Goal: Task Accomplishment & Management: Use online tool/utility

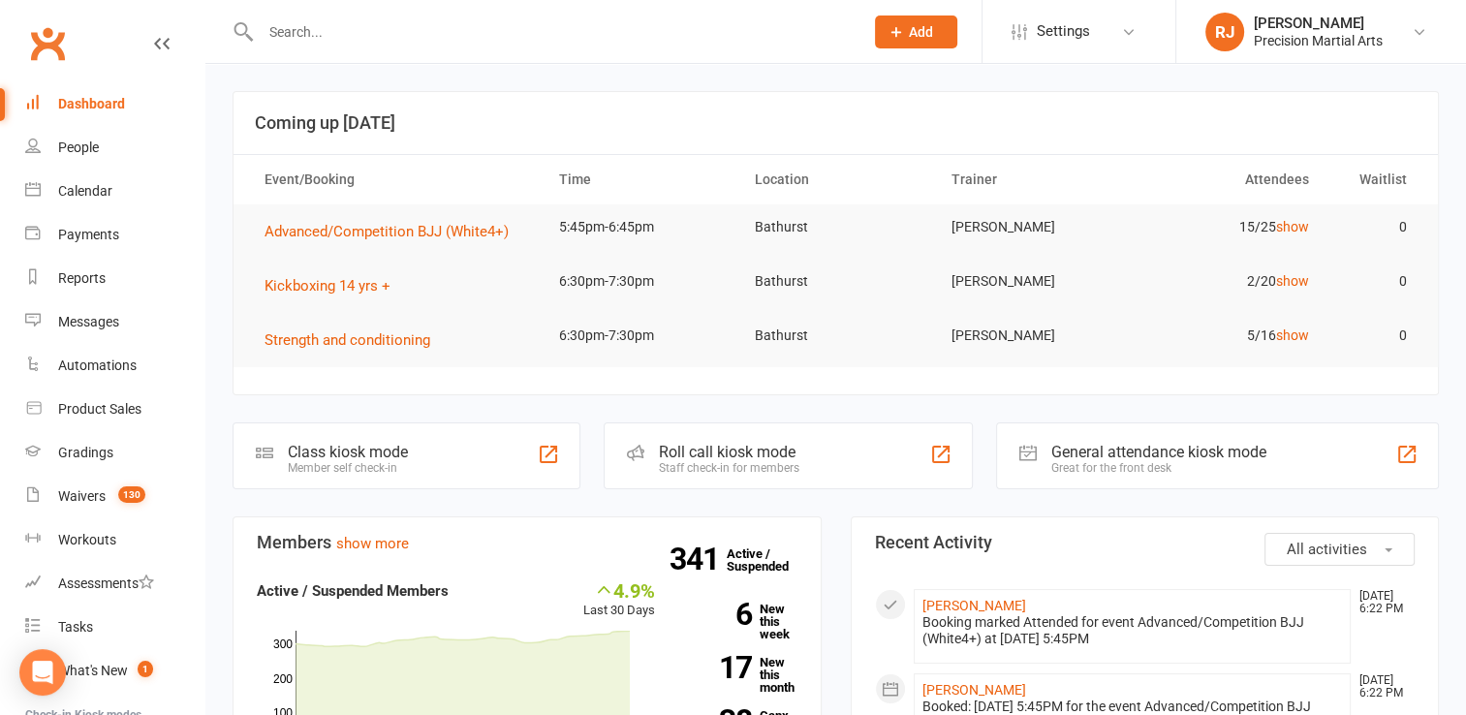
click at [279, 47] on div at bounding box center [541, 31] width 617 height 63
click at [287, 38] on input "text" at bounding box center [552, 31] width 595 height 27
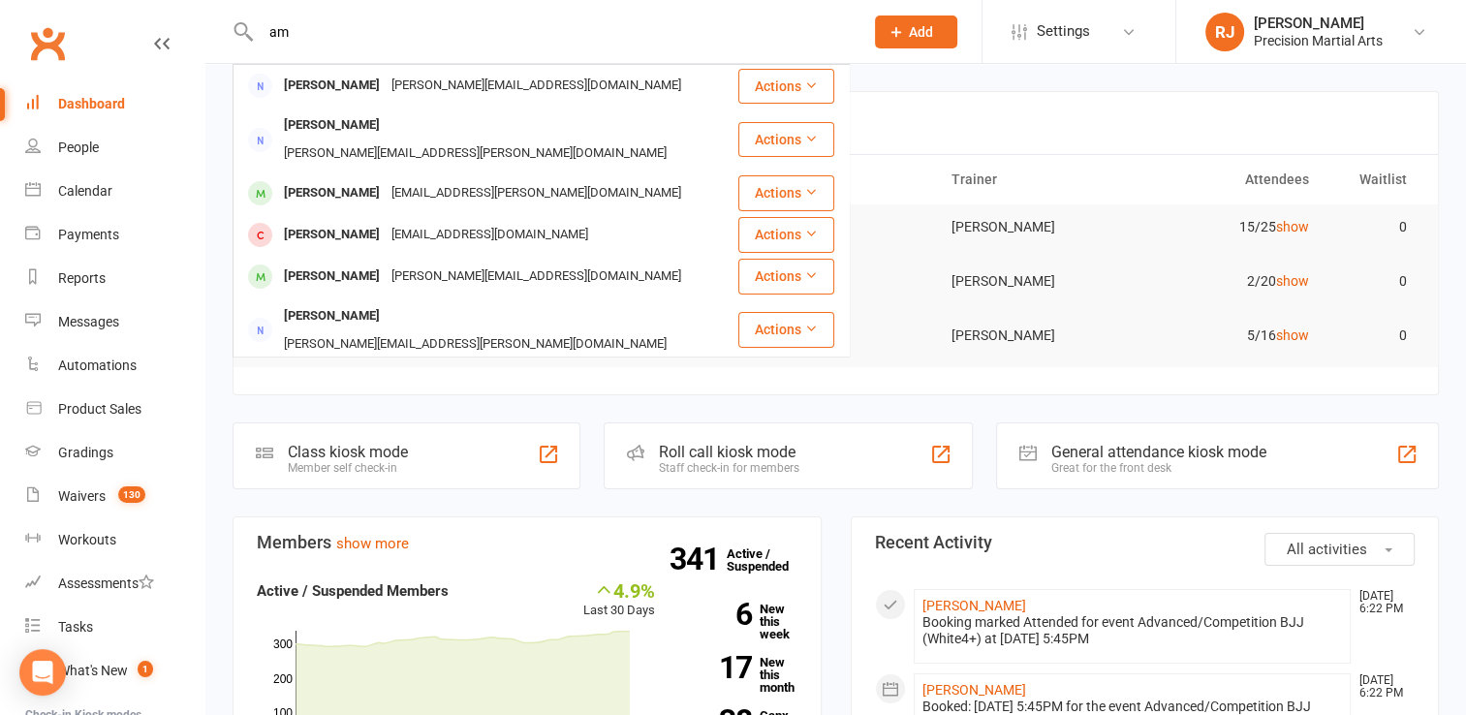
type input "a"
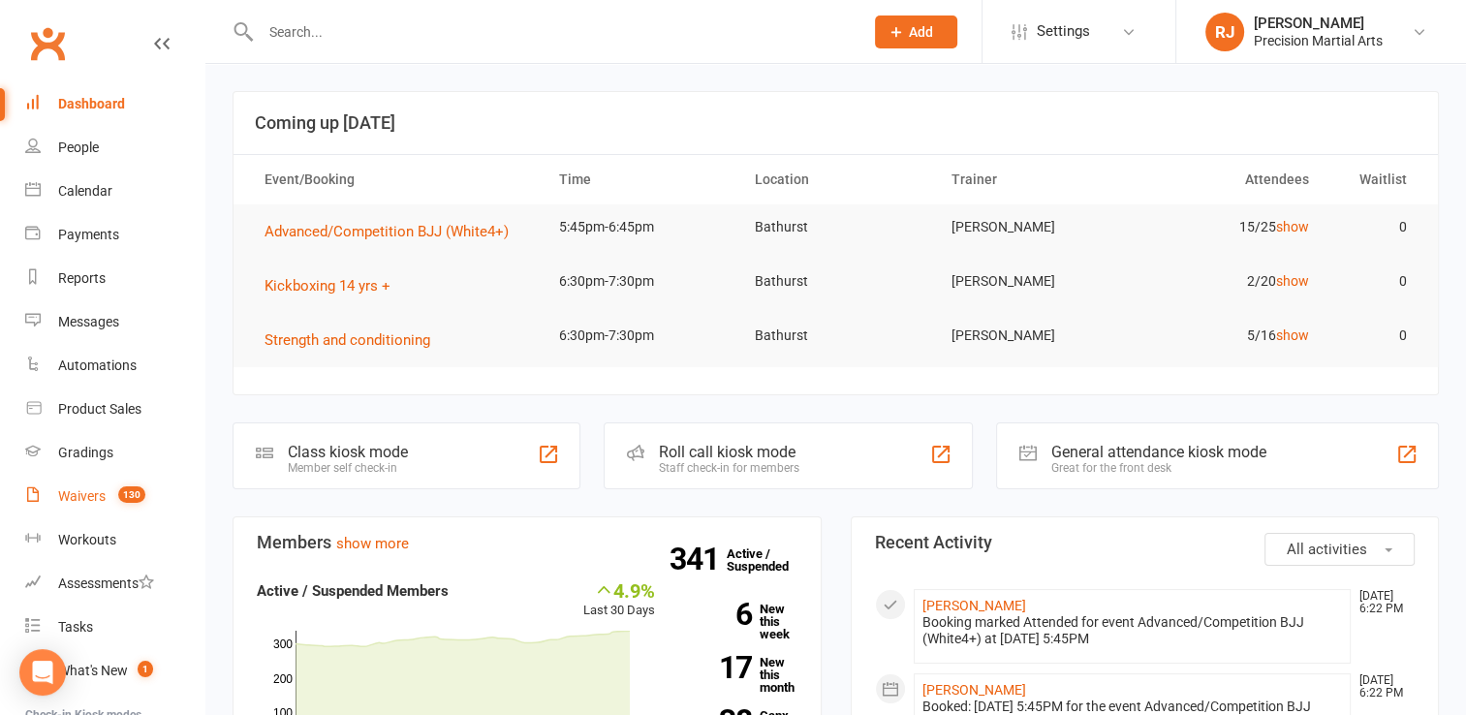
click at [78, 496] on div "Waivers" at bounding box center [81, 496] width 47 height 16
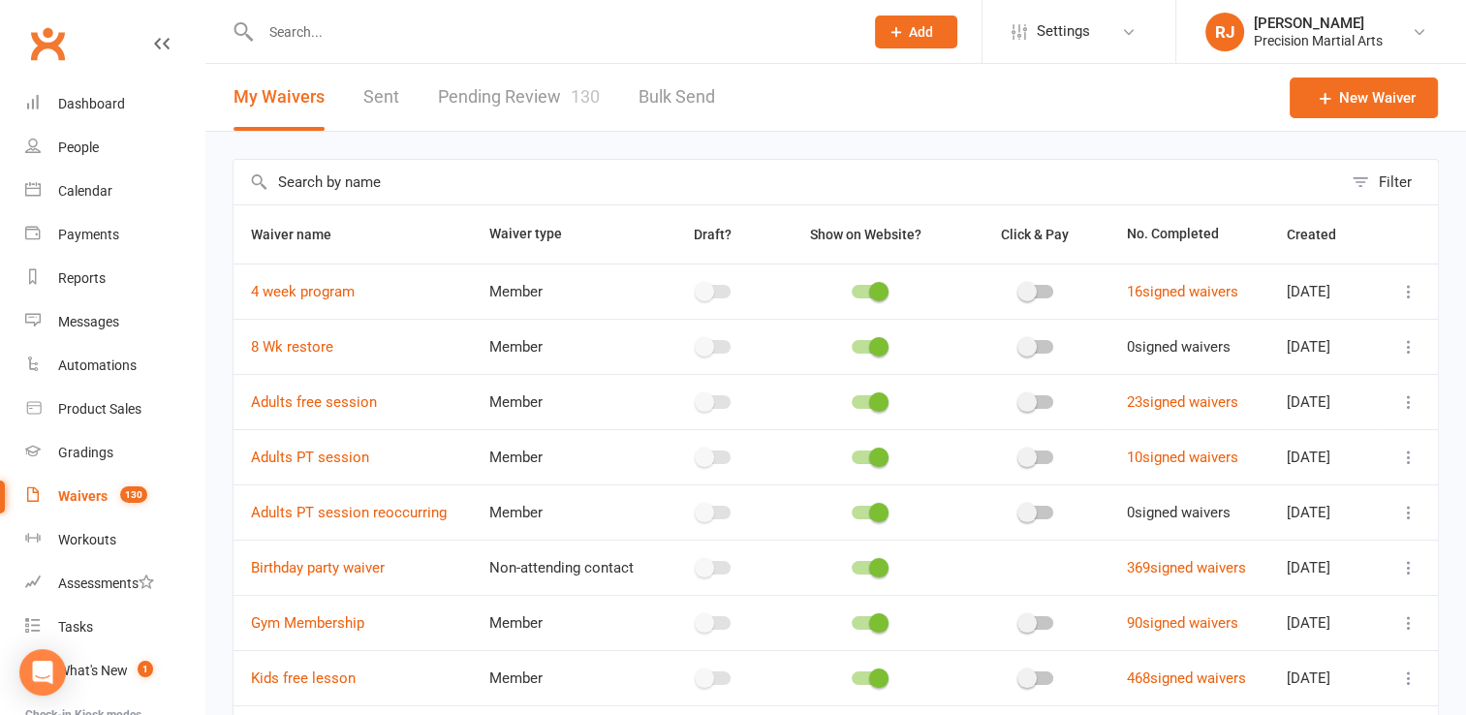
click at [527, 89] on link "Pending Review 130" at bounding box center [519, 97] width 162 height 67
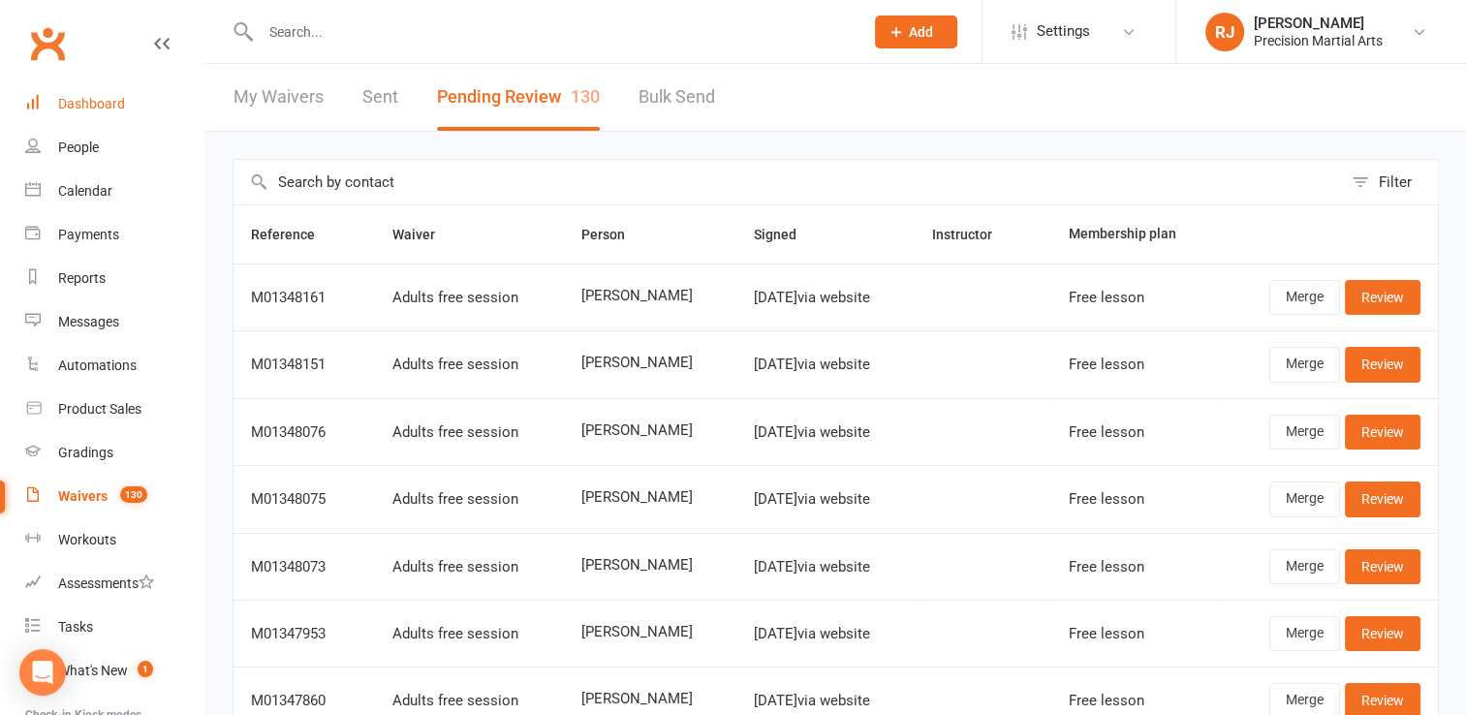
click at [66, 110] on div "Dashboard" at bounding box center [91, 104] width 67 height 16
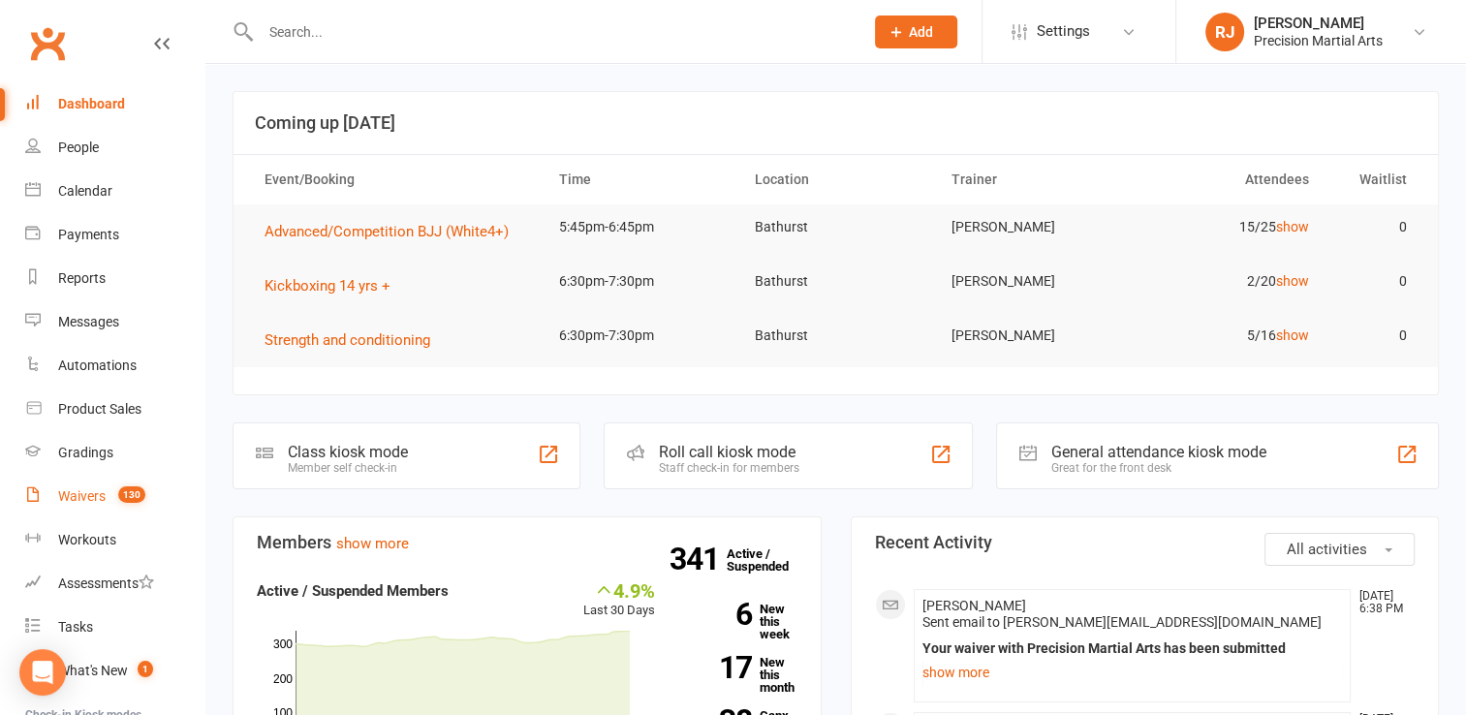
click at [102, 496] on div "Waivers" at bounding box center [81, 496] width 47 height 16
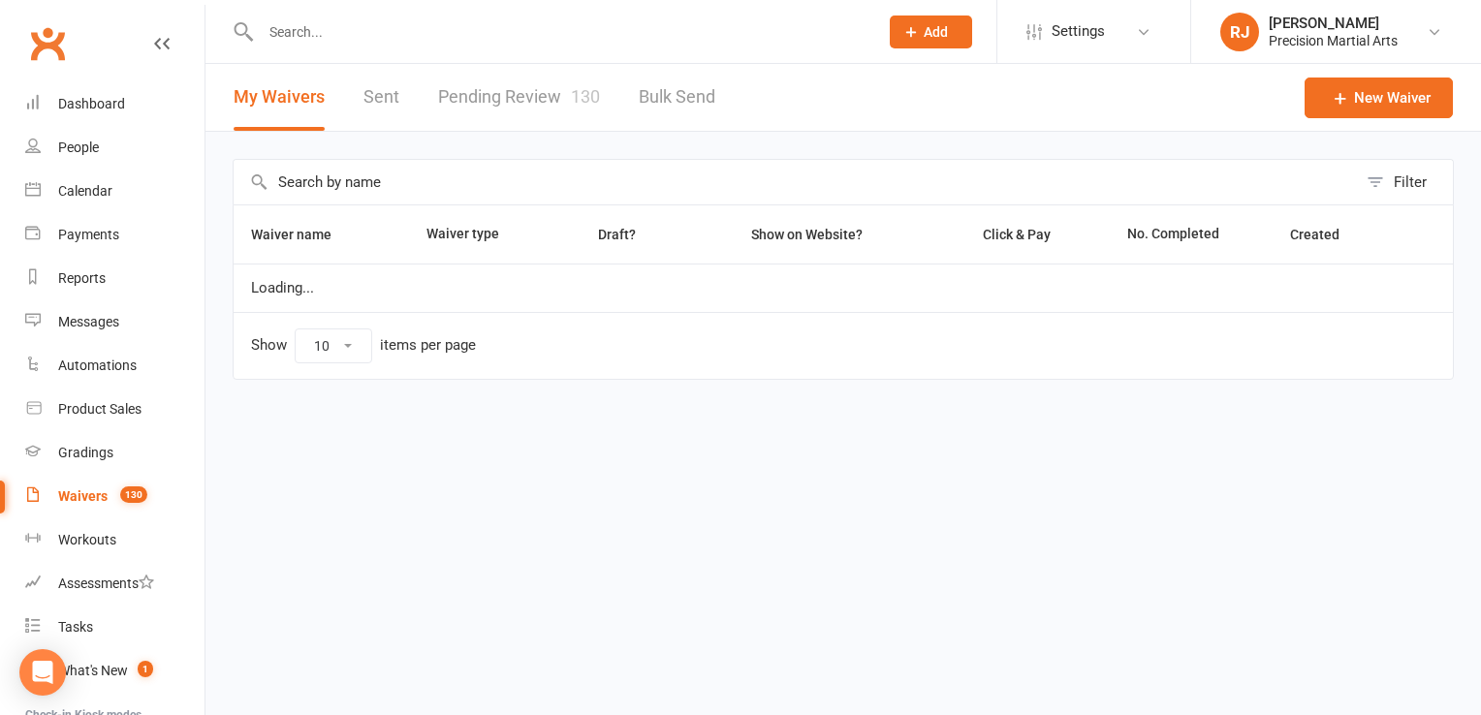
click at [576, 89] on span "130" at bounding box center [585, 96] width 29 height 20
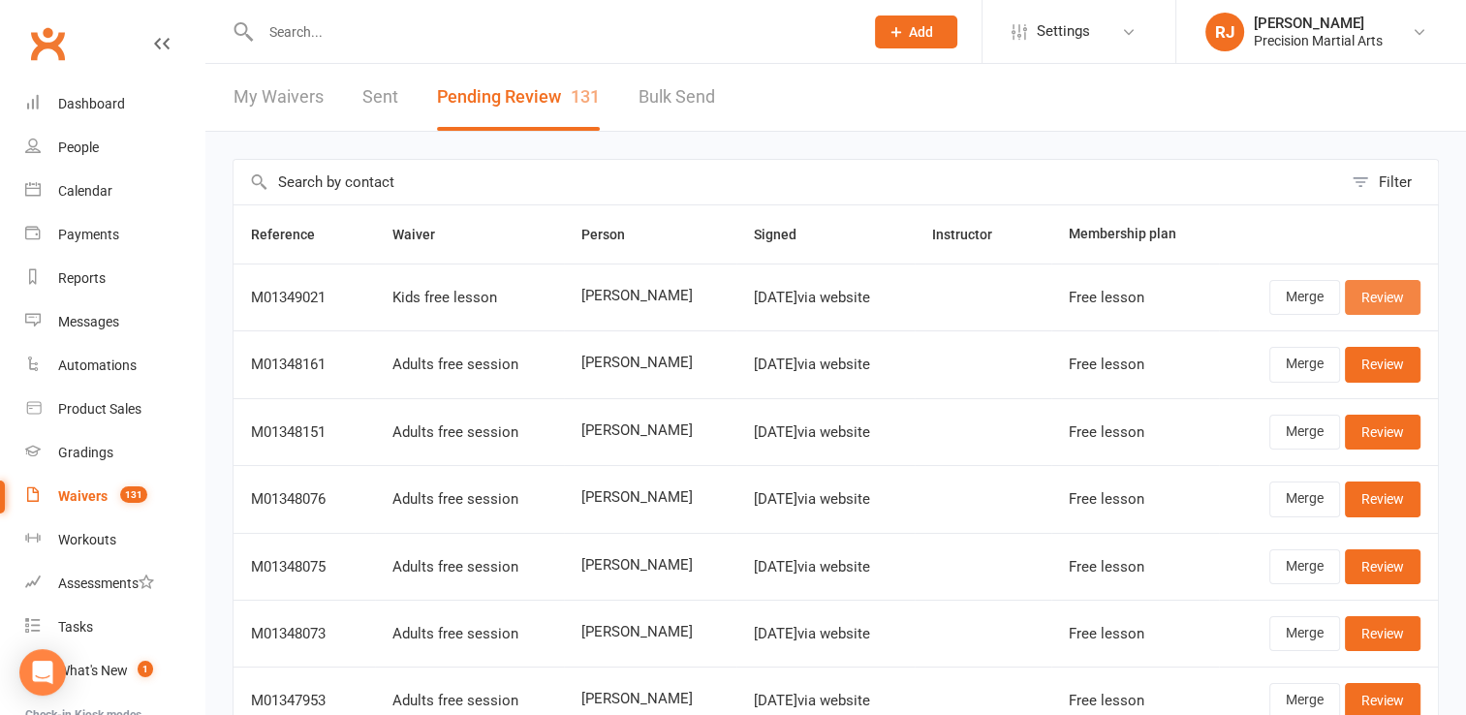
click at [1390, 297] on link "Review" at bounding box center [1383, 297] width 76 height 35
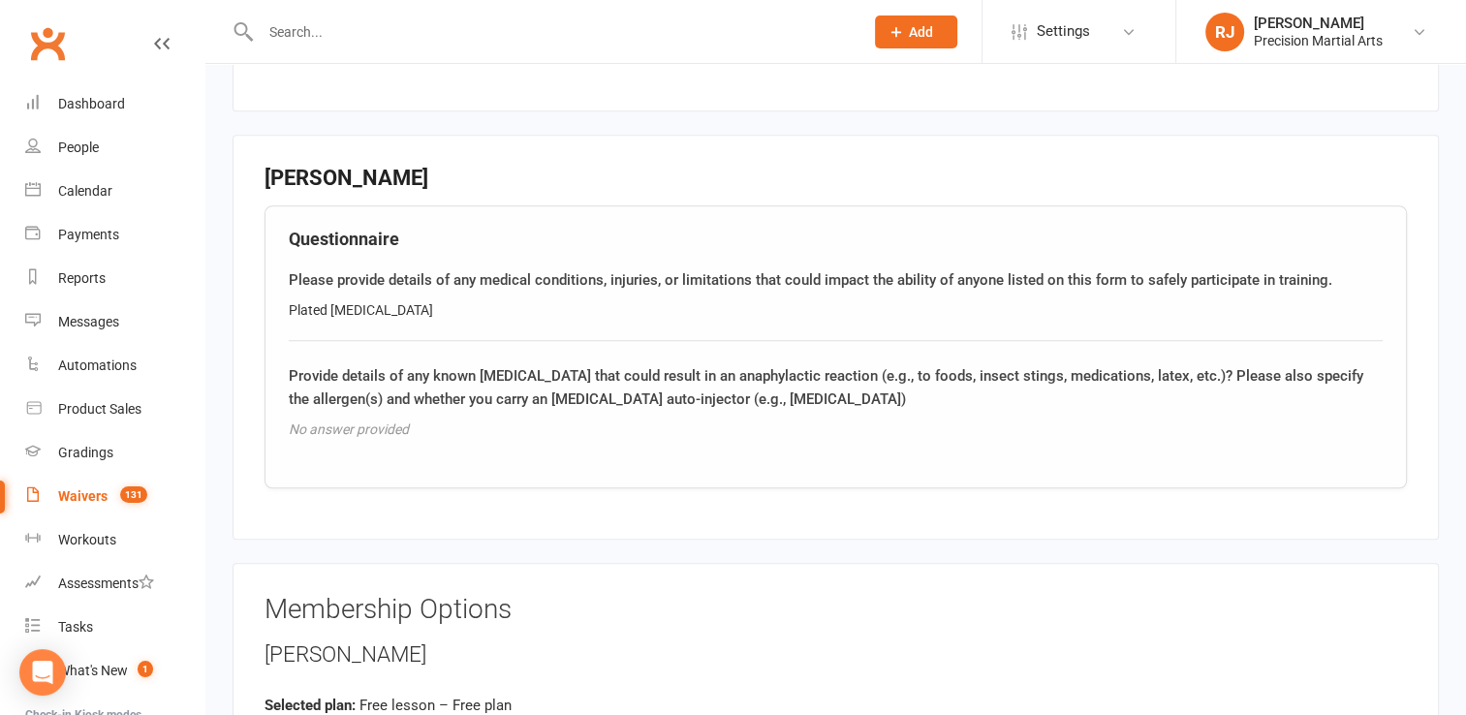
scroll to position [1812, 0]
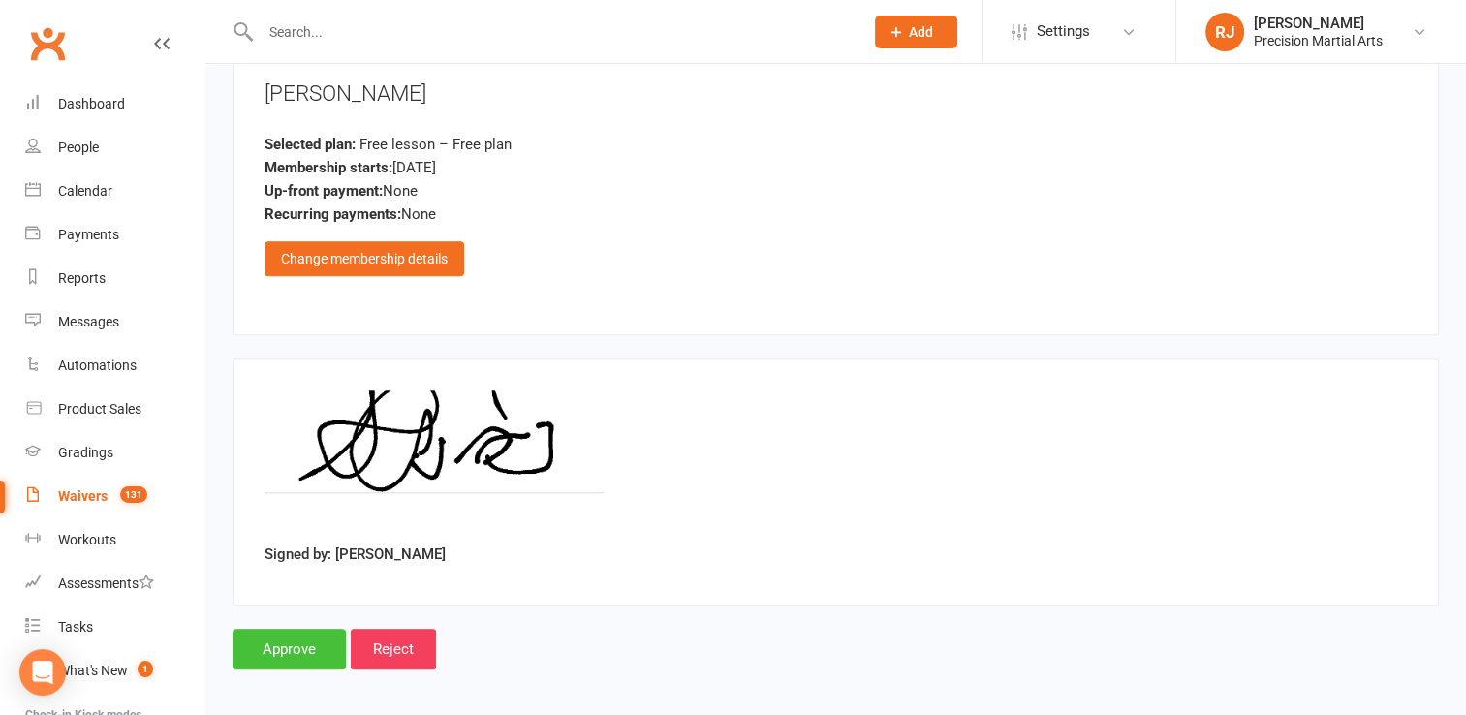
click at [294, 632] on input "Approve" at bounding box center [289, 649] width 113 height 41
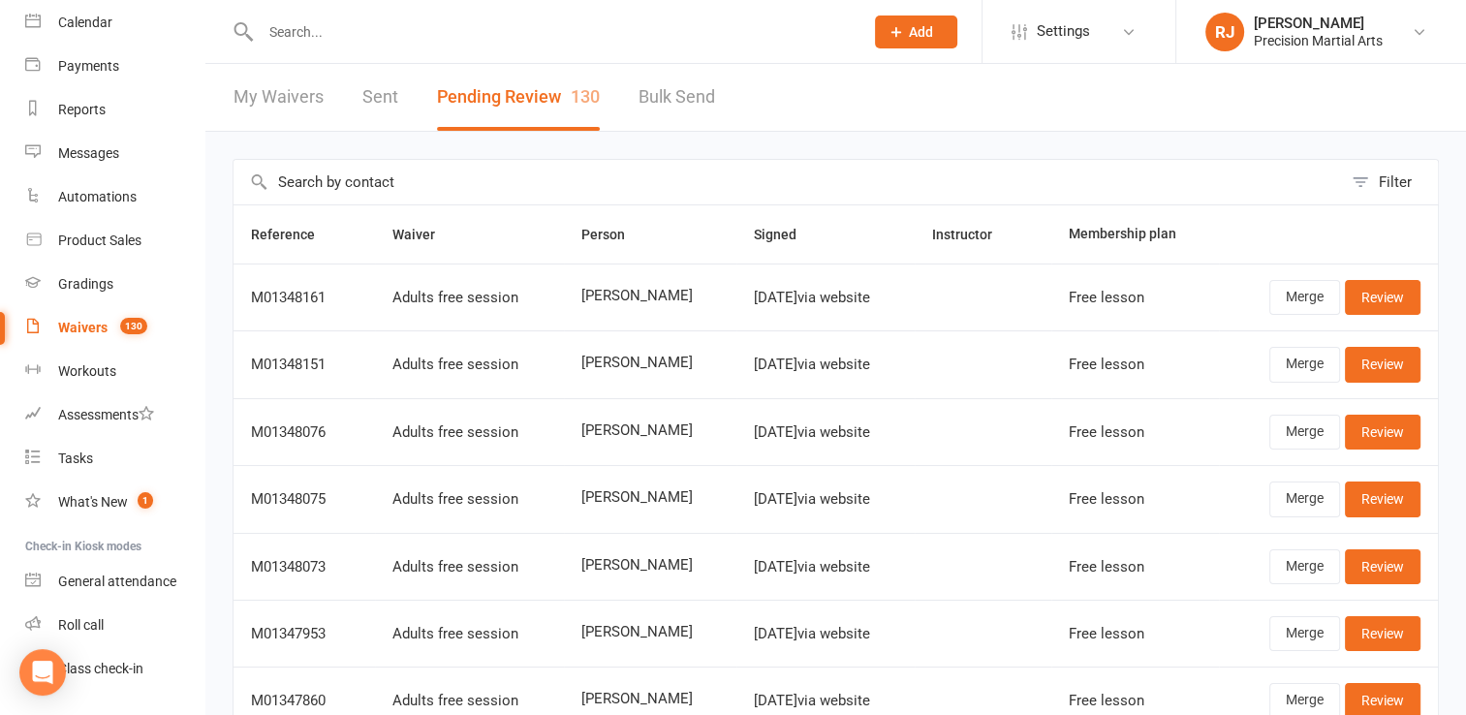
scroll to position [217, 0]
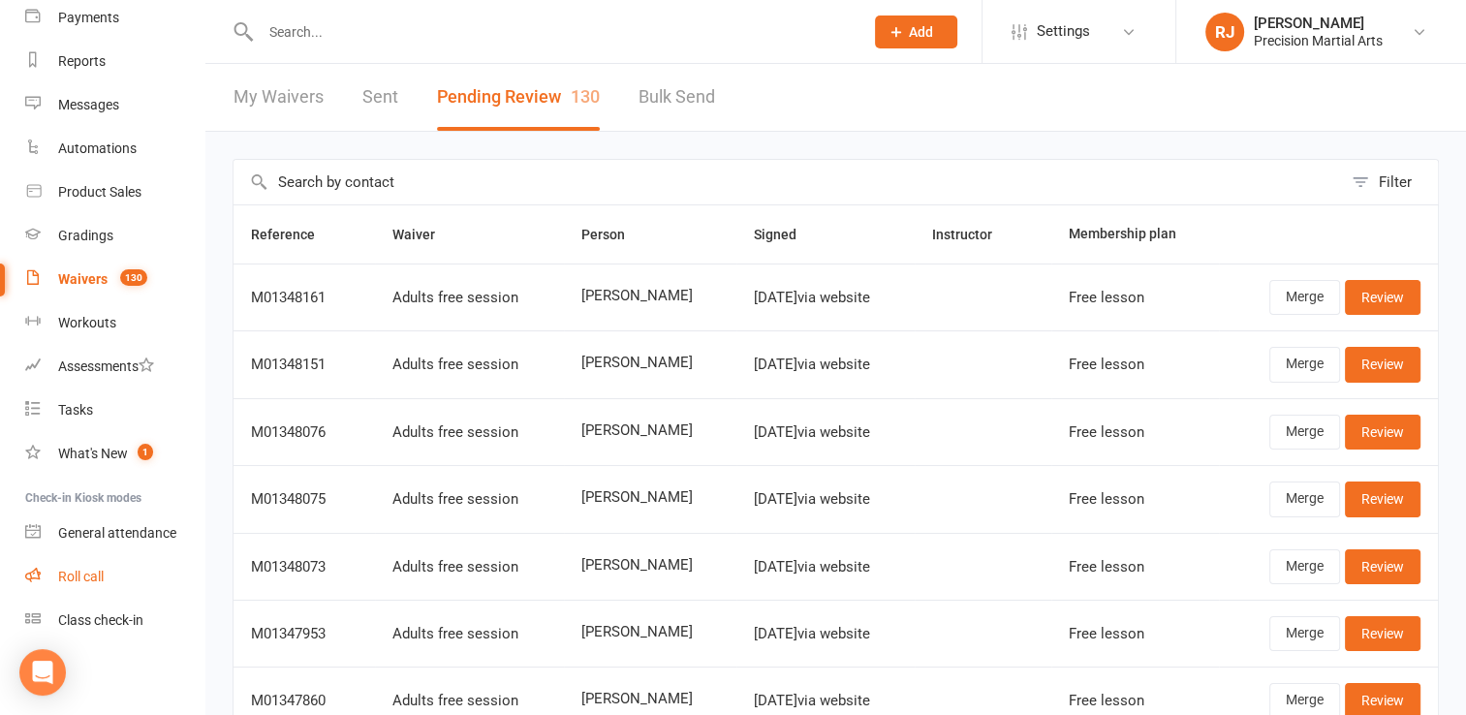
click at [90, 567] on link "Roll call" at bounding box center [114, 577] width 179 height 44
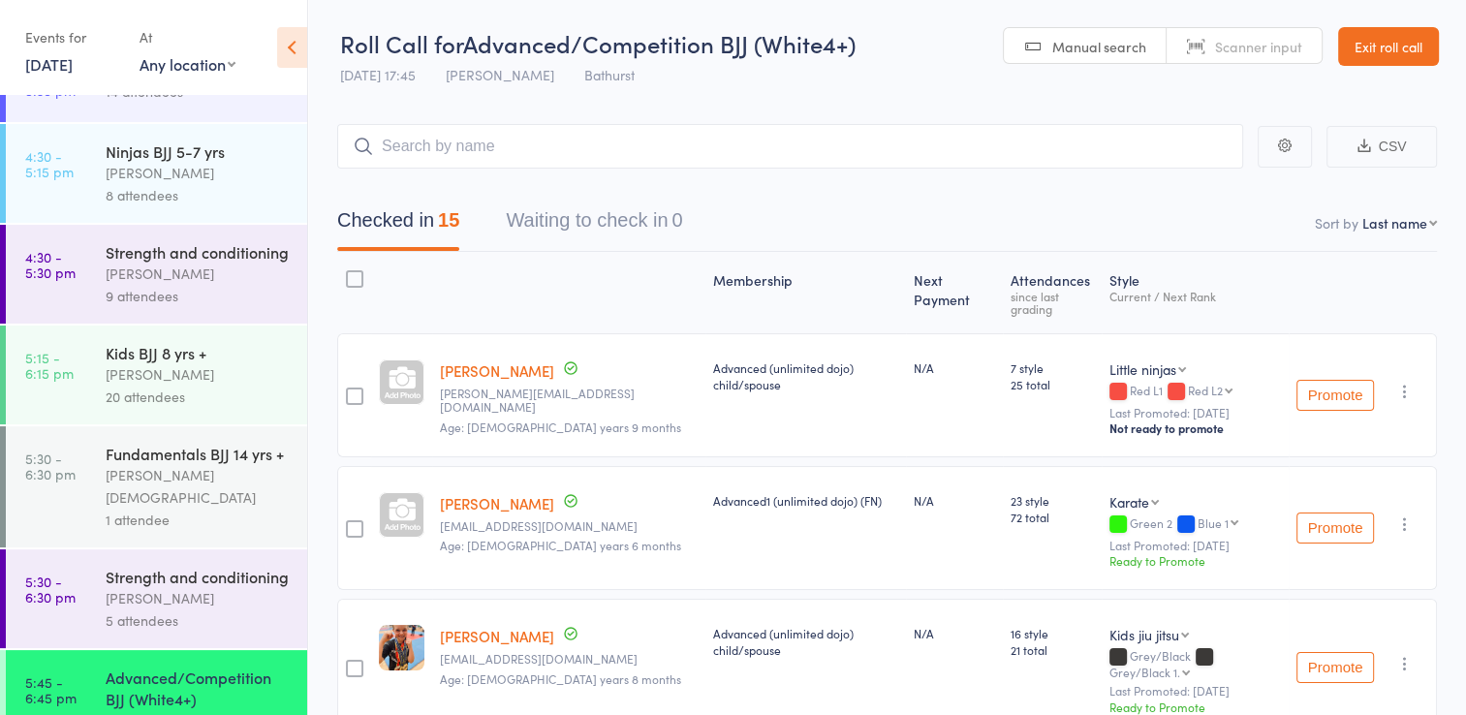
scroll to position [871, 0]
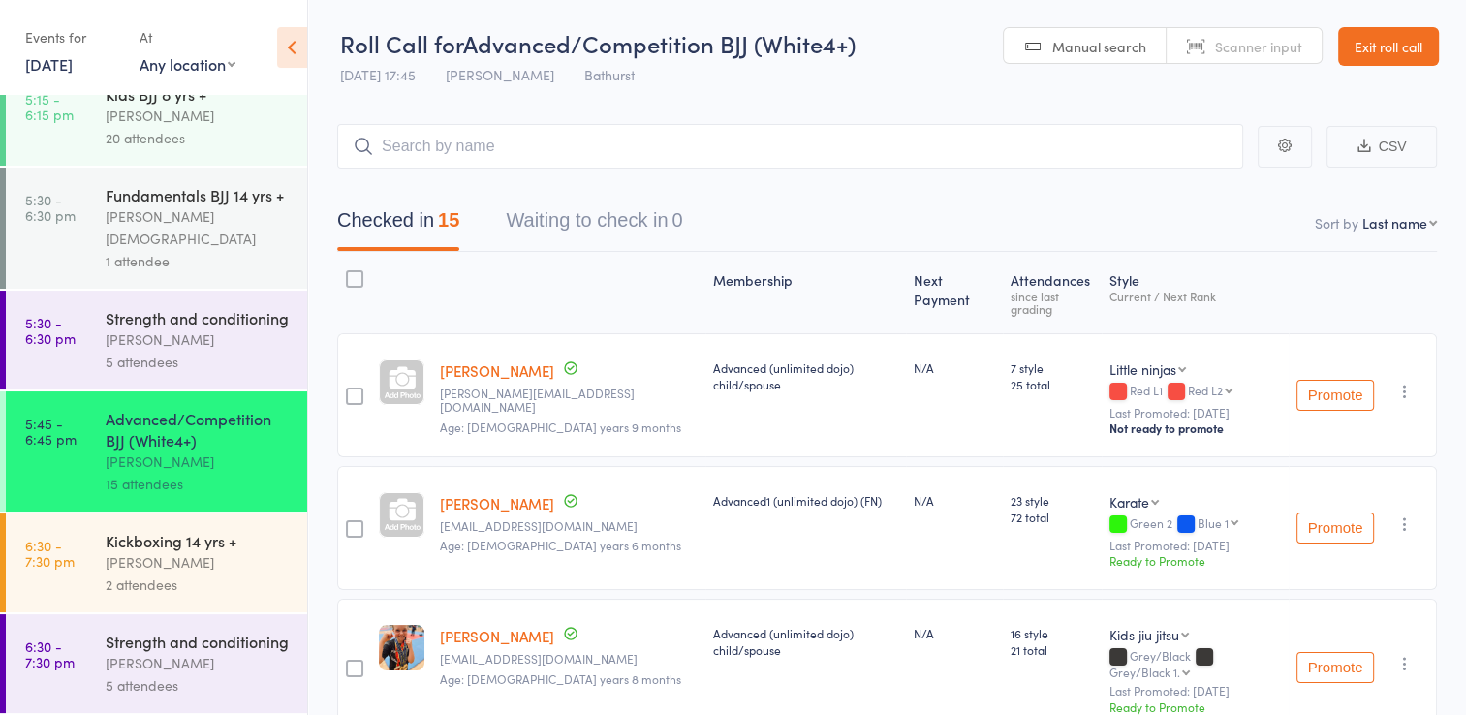
click at [245, 514] on div "Kickboxing 14 yrs + Jordan Hickey 2 attendees" at bounding box center [207, 563] width 202 height 99
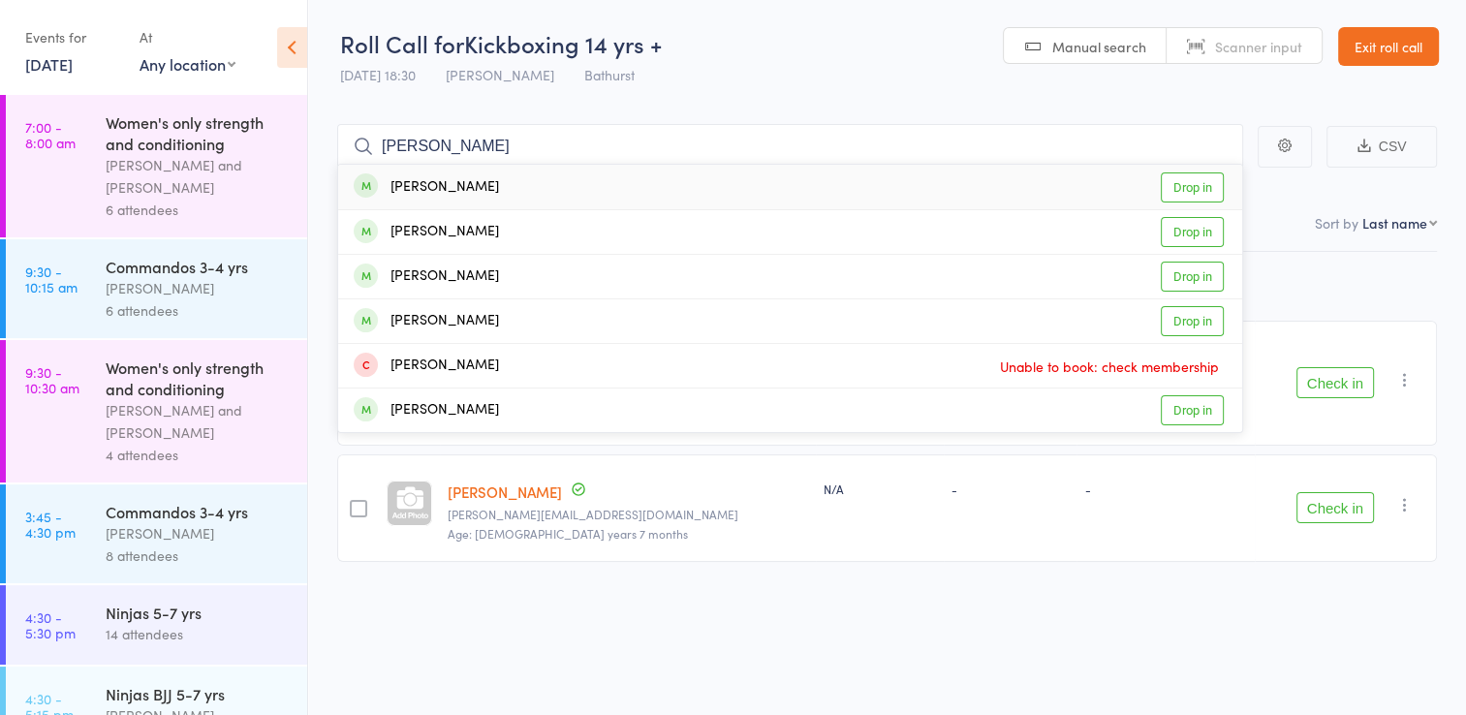
type input "amanda"
click at [1206, 192] on link "Drop in" at bounding box center [1192, 187] width 63 height 30
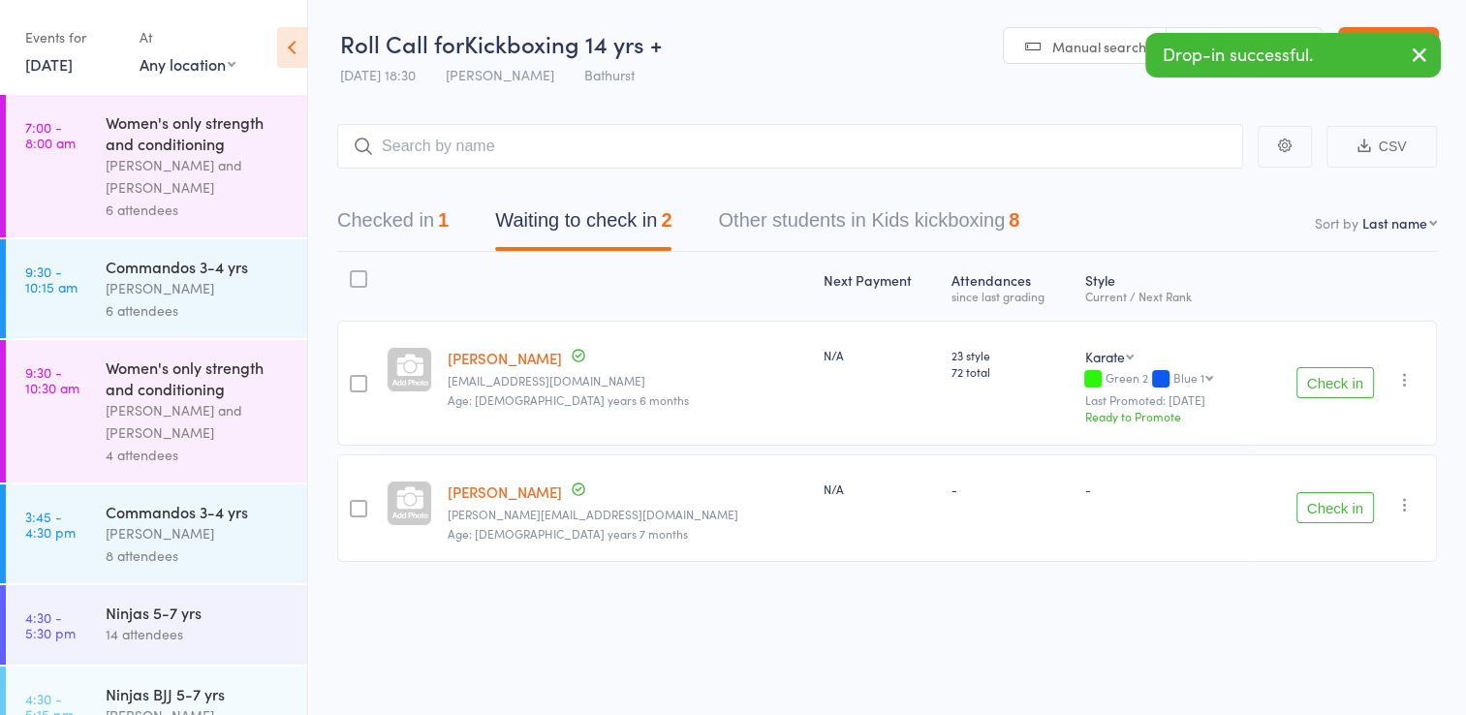
click at [1368, 54] on div "Drop-in successful." at bounding box center [1293, 55] width 296 height 45
click at [1427, 54] on icon "button" at bounding box center [1419, 55] width 23 height 24
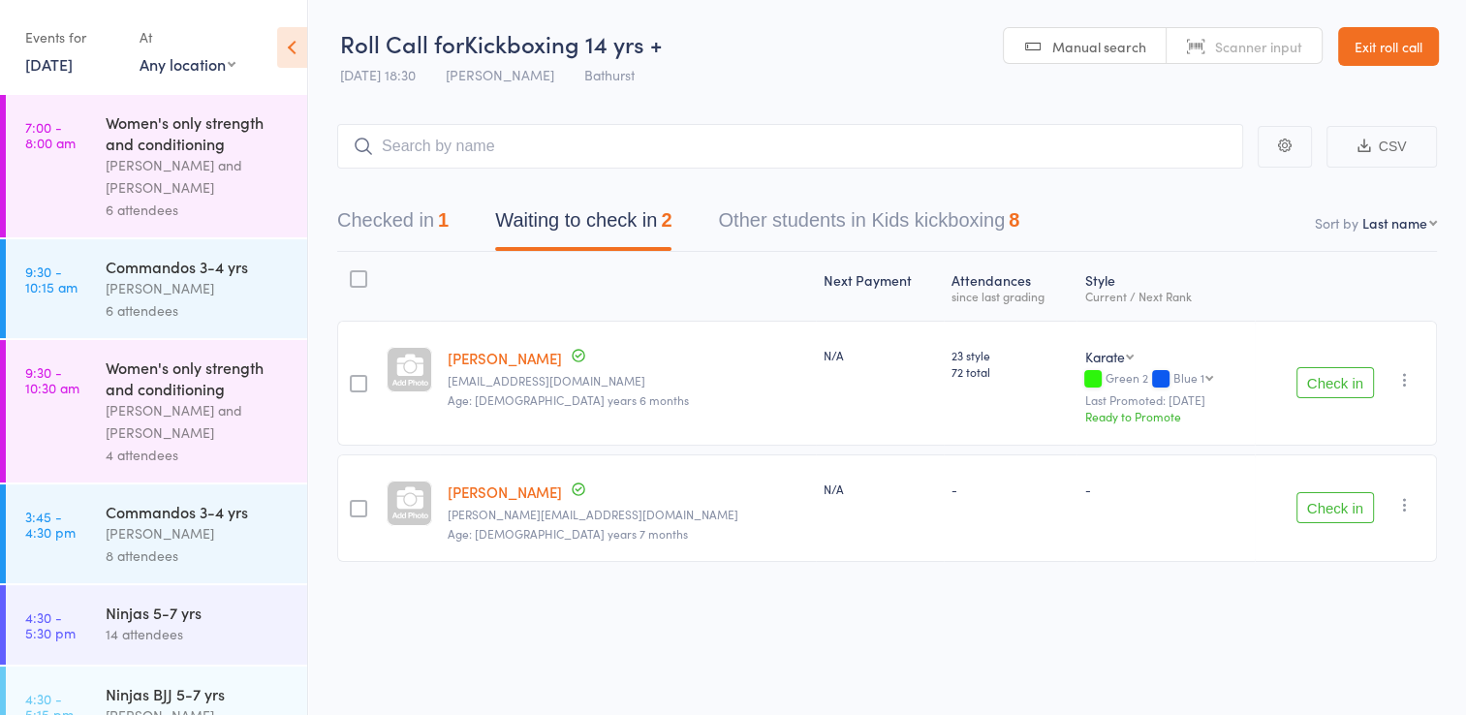
click at [1420, 47] on link "Exit roll call" at bounding box center [1388, 46] width 101 height 39
